Goal: Task Accomplishment & Management: Manage account settings

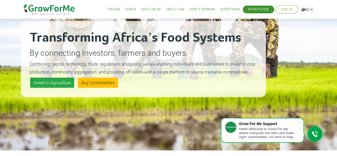
scroll to position [27, 0]
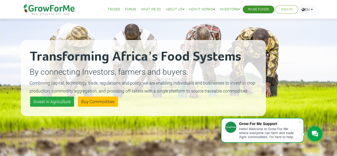
click at [125, 8] on link "Farms" at bounding box center [130, 10] width 11 height 6
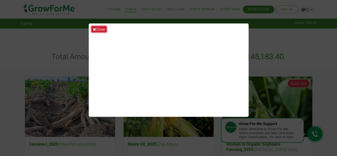
click at [100, 29] on button "Close" at bounding box center [99, 29] width 15 height 6
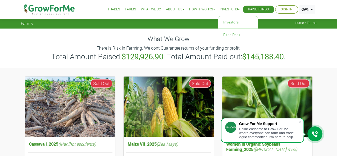
click at [222, 9] on link "Investors" at bounding box center [230, 10] width 20 height 6
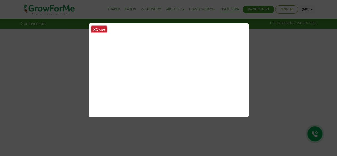
click at [102, 29] on button "Close" at bounding box center [99, 29] width 15 height 6
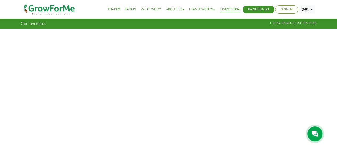
click at [283, 7] on link "Sign In" at bounding box center [287, 10] width 12 height 6
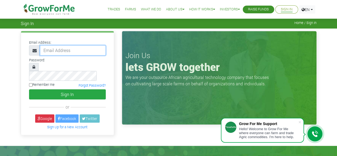
click at [51, 51] on input "email" at bounding box center [73, 50] width 66 height 10
type input "zoemeghan10@gmail.com"
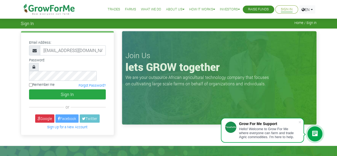
click at [30, 83] on input "Remember me" at bounding box center [30, 84] width 3 height 3
checkbox input "true"
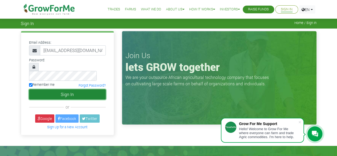
click at [78, 89] on button "Sign In" at bounding box center [67, 94] width 77 height 10
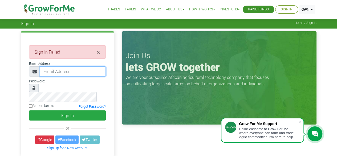
click at [58, 72] on input "email" at bounding box center [73, 71] width 66 height 10
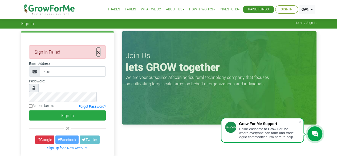
click at [100, 54] on span "×" at bounding box center [98, 52] width 3 height 9
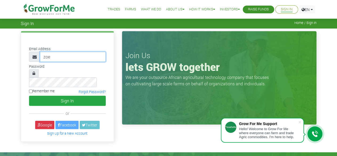
click at [63, 60] on input "zoe" at bounding box center [73, 57] width 66 height 10
type input "z"
